Goal: Task Accomplishment & Management: Complete application form

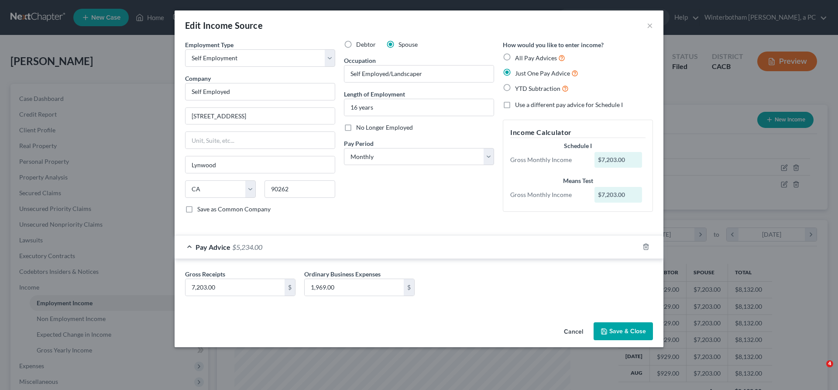
select select "1"
select select "4"
select select "0"
click at [647, 20] on button "×" at bounding box center [650, 25] width 6 height 10
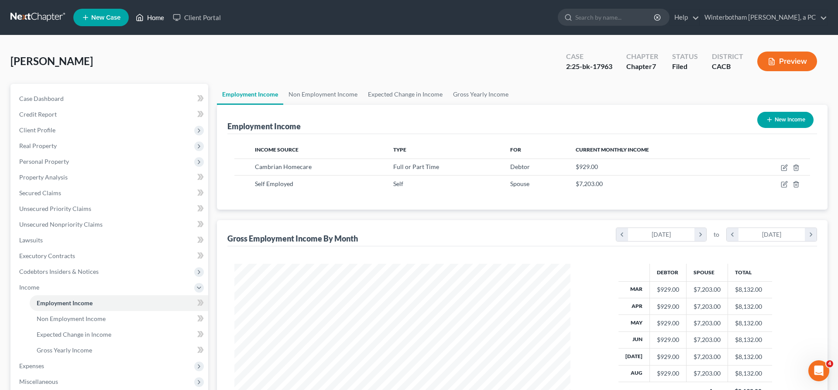
click at [131, 14] on link "Home" at bounding box center [149, 18] width 37 height 16
